Goal: Task Accomplishment & Management: Use online tool/utility

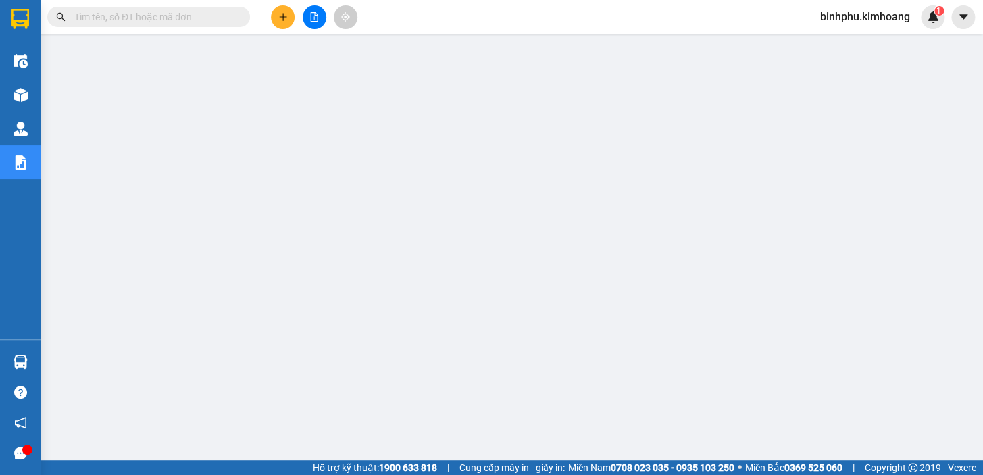
click at [91, 19] on input "text" at bounding box center [153, 16] width 159 height 15
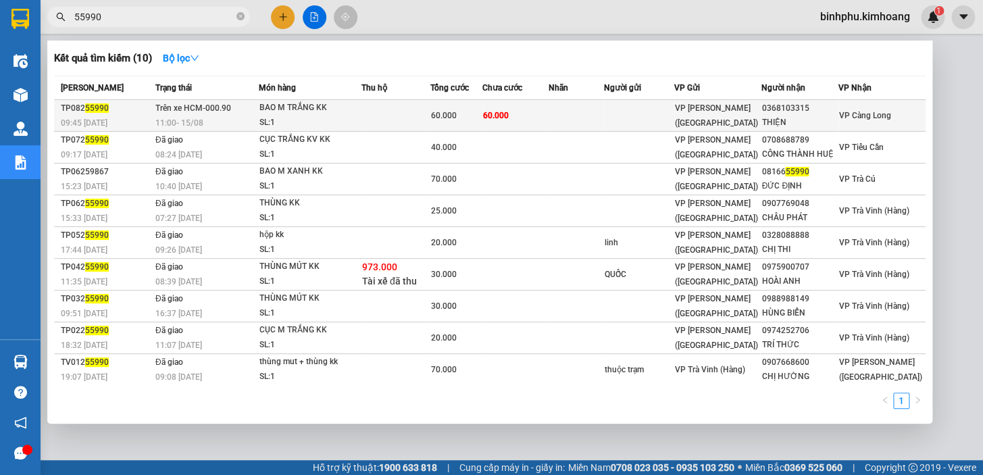
type input "55990"
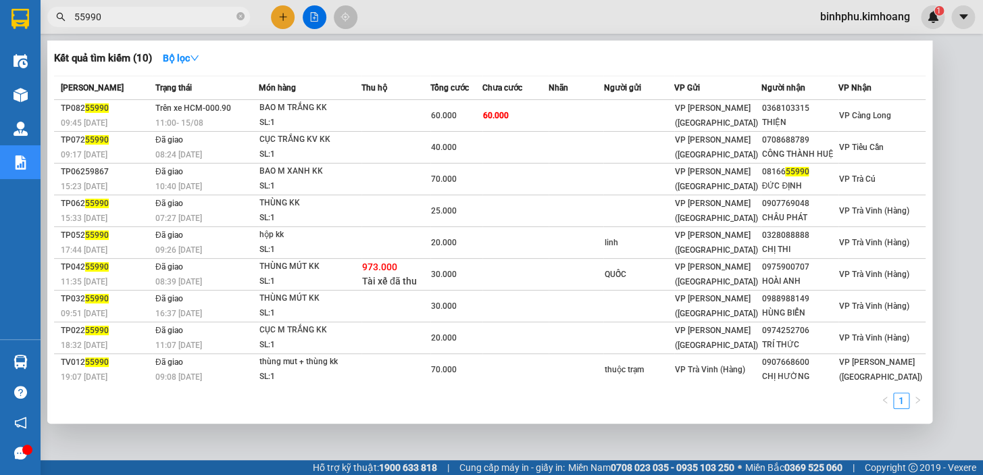
click at [436, 121] on div "60.000" at bounding box center [456, 115] width 51 height 15
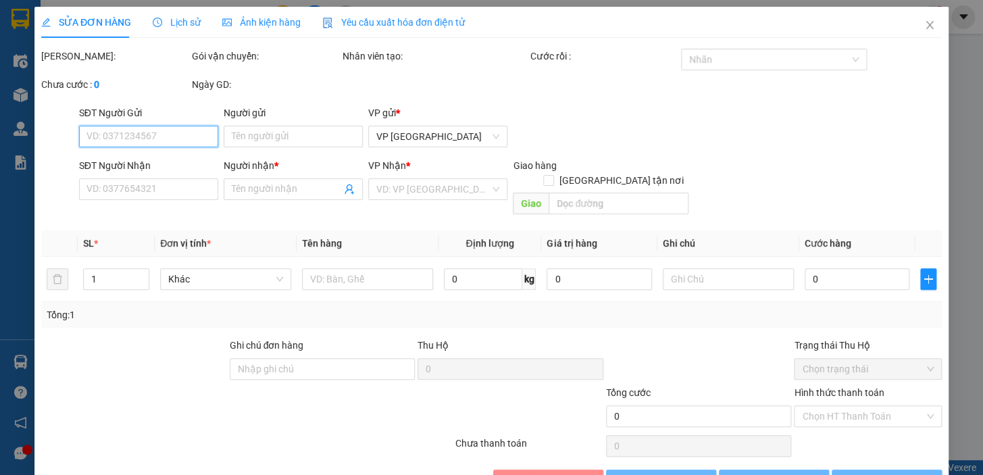
type input "0368103315"
type input "THIỆN"
type input "60.000"
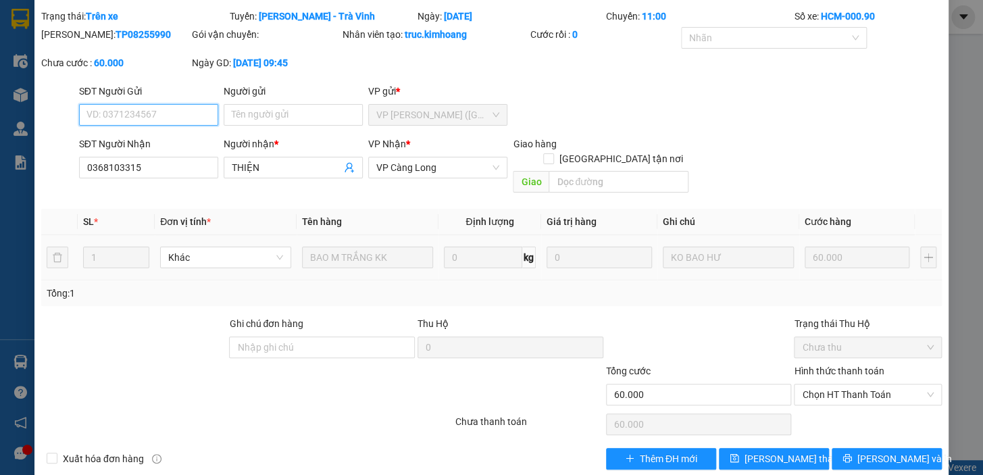
scroll to position [45, 0]
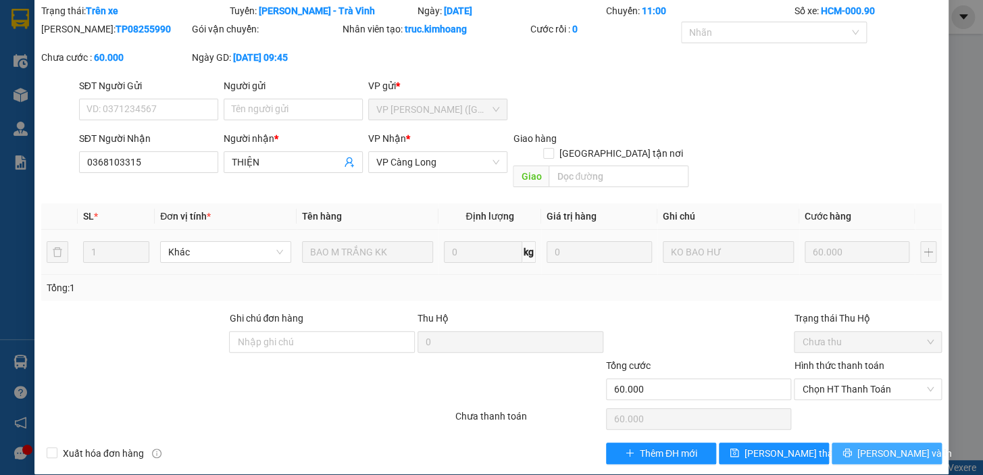
click at [853, 443] on button "[PERSON_NAME] và In" at bounding box center [887, 454] width 110 height 22
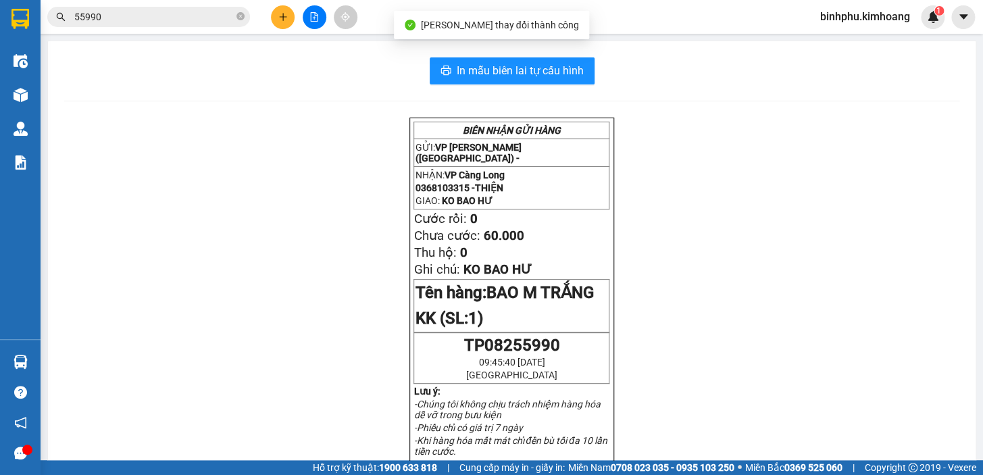
click at [528, 54] on div "In mẫu biên lai tự cấu hình BIÊN NHẬN GỬI HÀNG GỬI: VP [PERSON_NAME] ([GEOGRAPH…" at bounding box center [512, 469] width 928 height 856
click at [531, 75] on span "In mẫu biên lai tự cấu hình" at bounding box center [520, 70] width 127 height 17
